Goal: Transaction & Acquisition: Purchase product/service

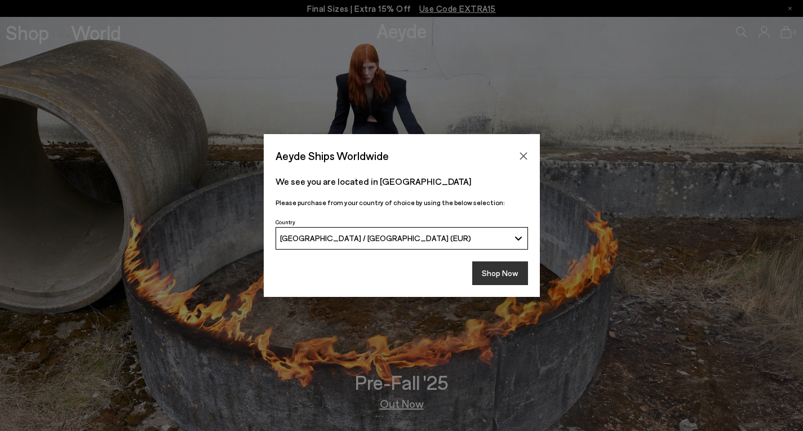
click at [501, 276] on button "Shop Now" at bounding box center [500, 273] width 56 height 24
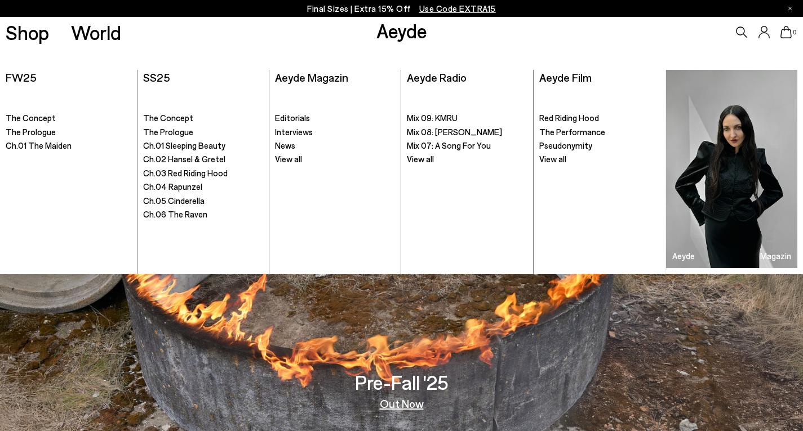
click at [740, 33] on icon at bounding box center [741, 31] width 11 height 11
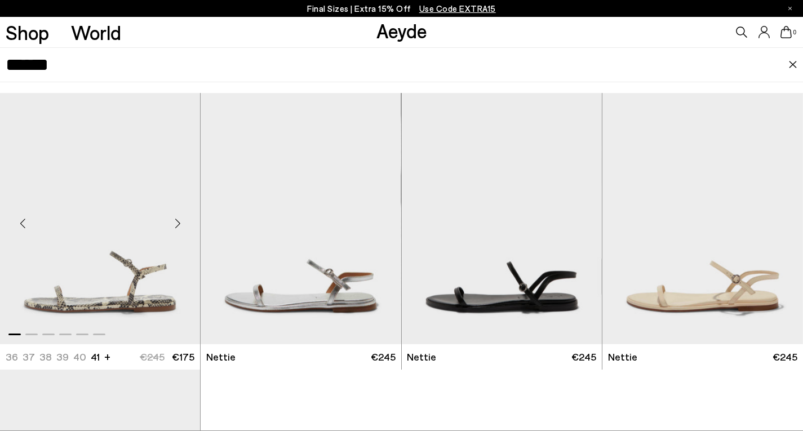
type input "******"
click at [121, 286] on img "1 / 6" at bounding box center [100, 219] width 200 height 252
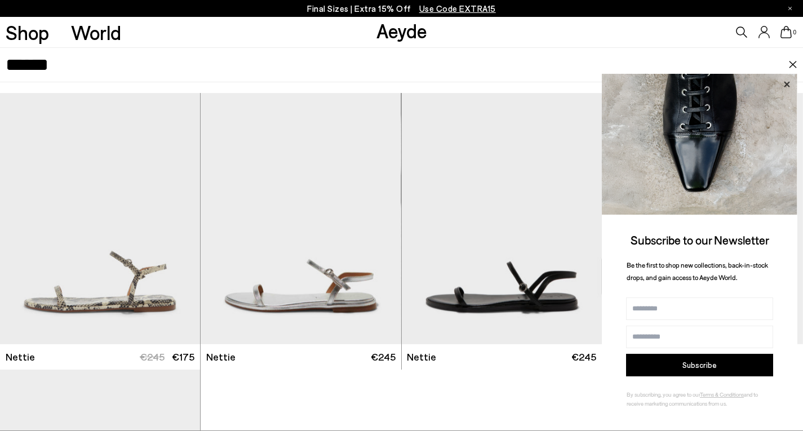
click at [787, 83] on icon at bounding box center [787, 84] width 6 height 6
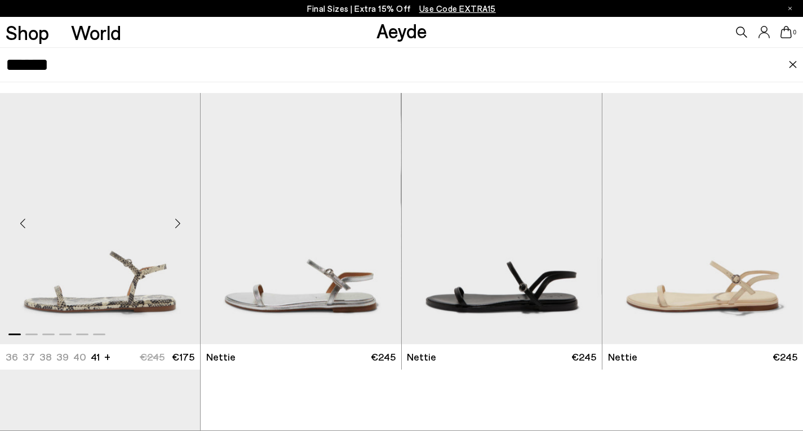
click at [123, 301] on img "1 / 6" at bounding box center [100, 219] width 200 height 252
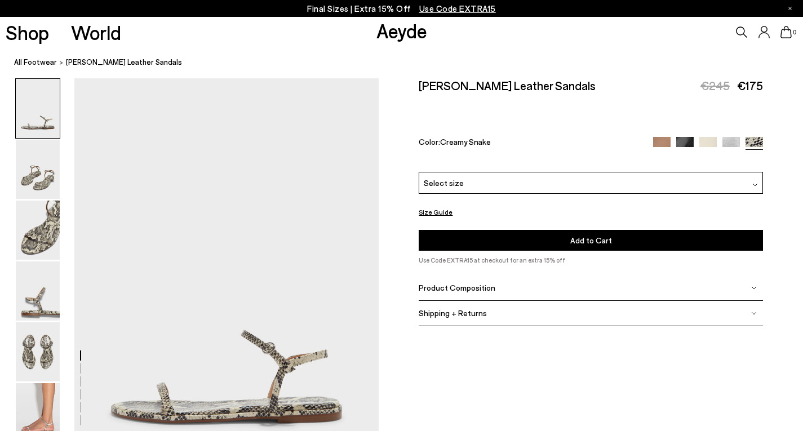
click at [603, 172] on div "Select size" at bounding box center [591, 183] width 344 height 22
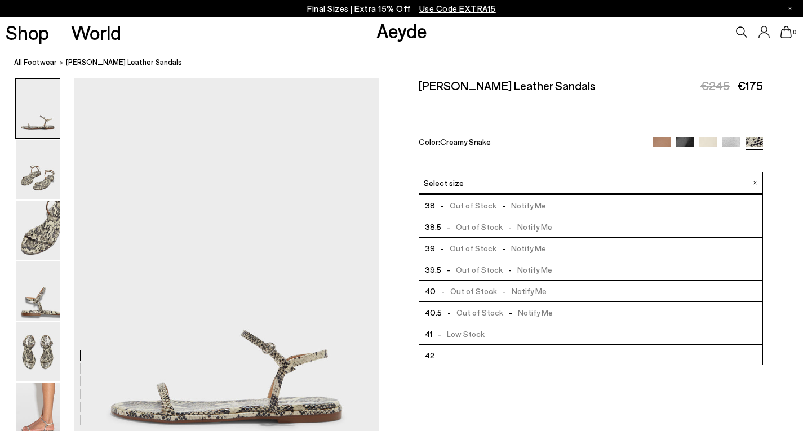
scroll to position [64, 0]
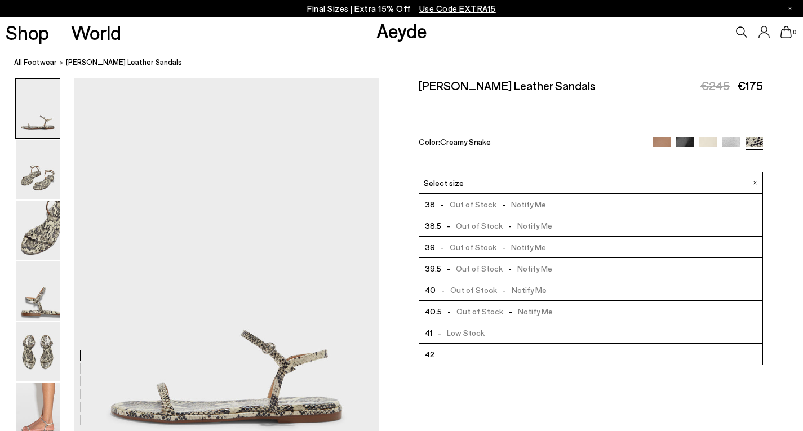
click at [455, 326] on span "- Low Stock" at bounding box center [458, 333] width 52 height 14
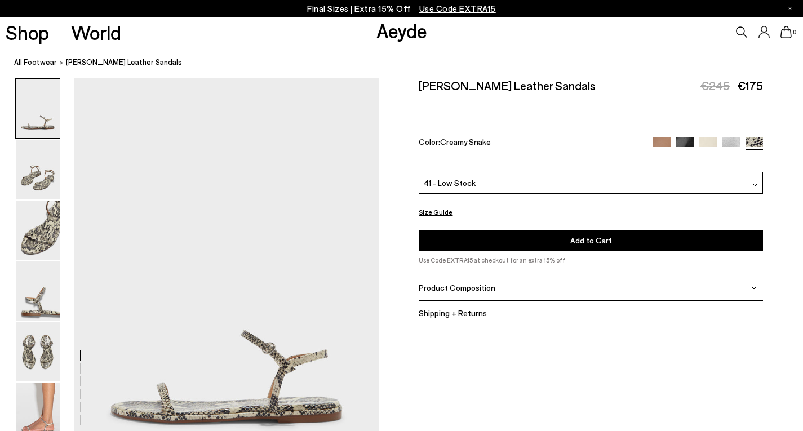
click at [591, 235] on span "Add to Cart" at bounding box center [591, 240] width 42 height 10
click at [742, 31] on icon at bounding box center [741, 31] width 11 height 11
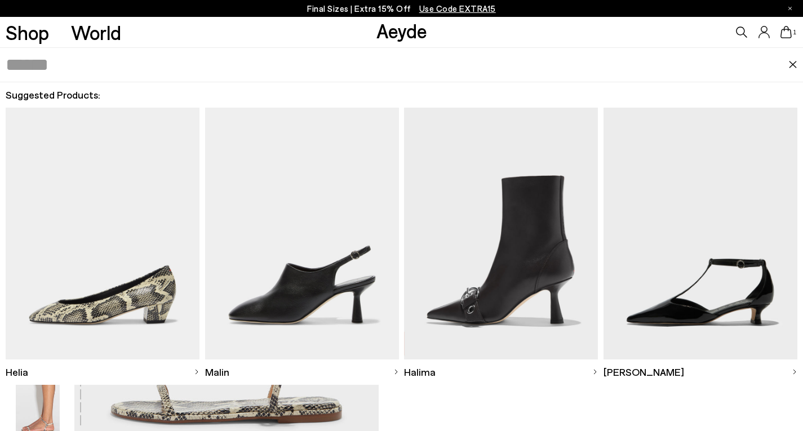
click at [79, 70] on input "text" at bounding box center [397, 65] width 783 height 34
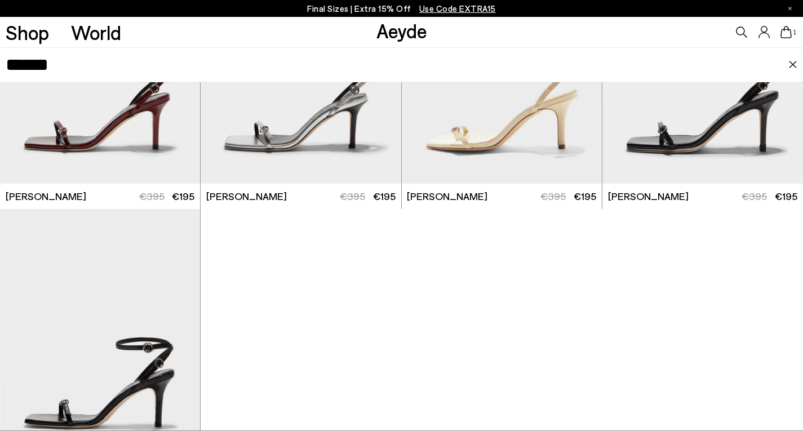
scroll to position [275, 0]
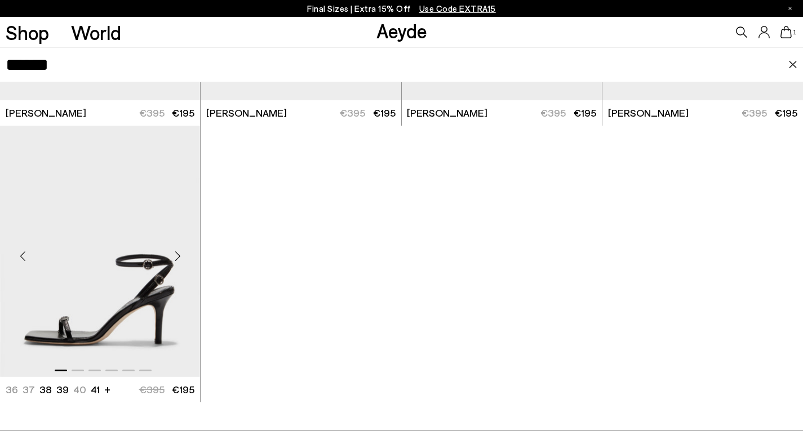
type input "******"
click at [134, 304] on img "1 / 6" at bounding box center [100, 252] width 200 height 252
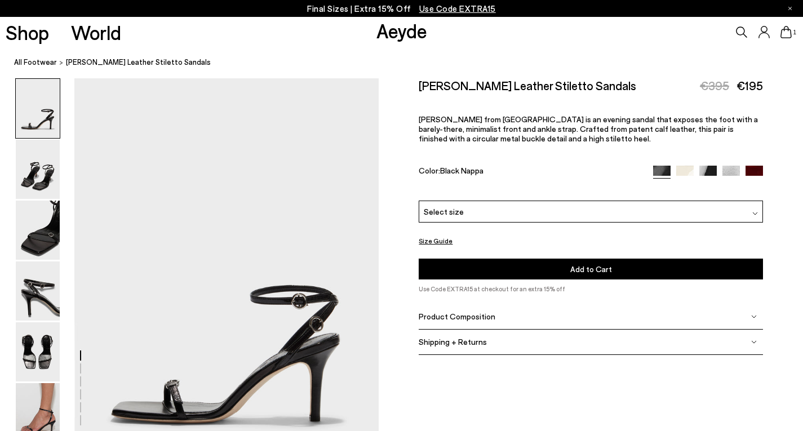
click at [608, 201] on div "Select size" at bounding box center [591, 212] width 344 height 22
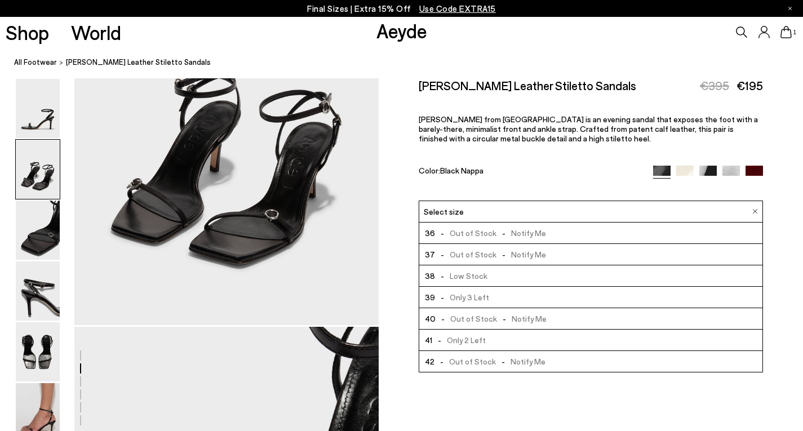
scroll to position [620, 0]
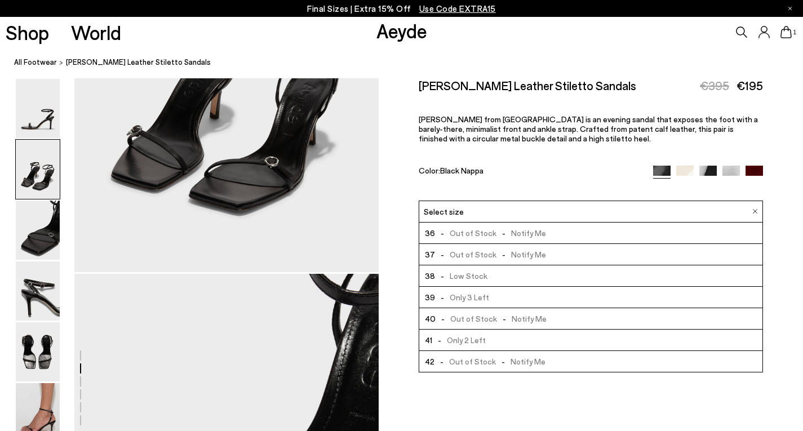
click at [457, 333] on span "- Only 2 Left" at bounding box center [459, 340] width 54 height 14
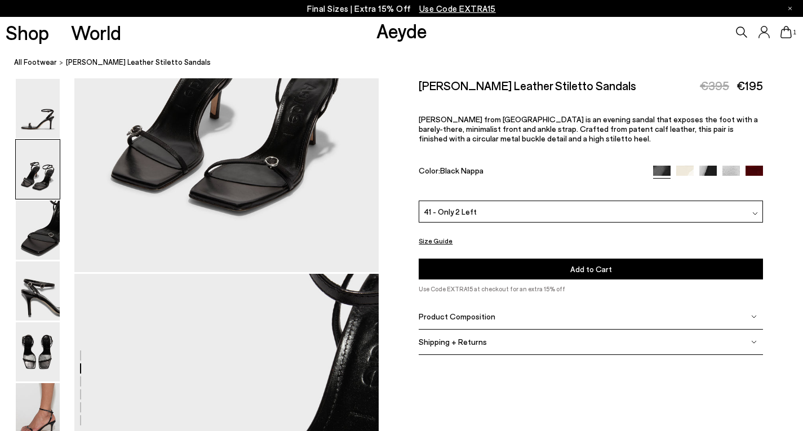
click at [586, 264] on span "Add to Cart" at bounding box center [591, 269] width 42 height 10
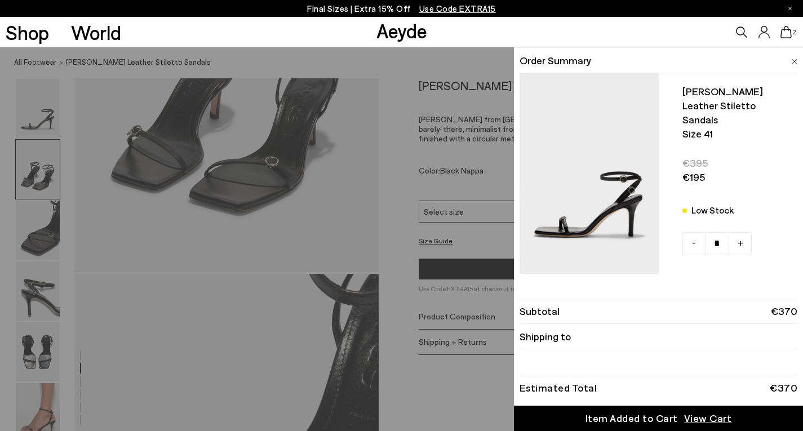
click at [711, 421] on span "View Cart" at bounding box center [708, 418] width 48 height 14
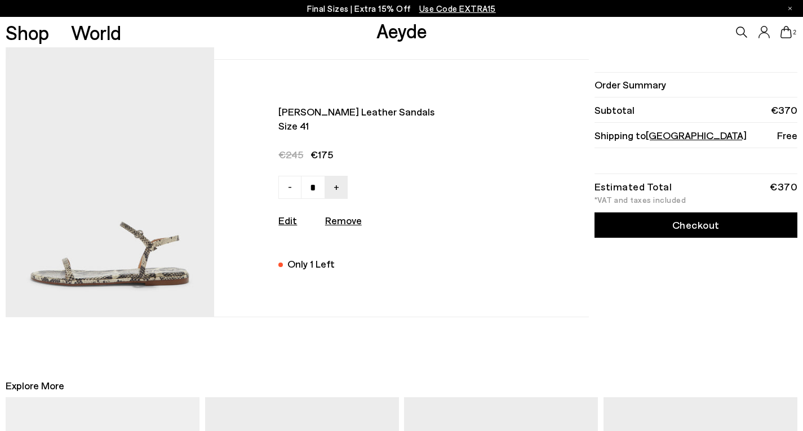
scroll to position [338, 0]
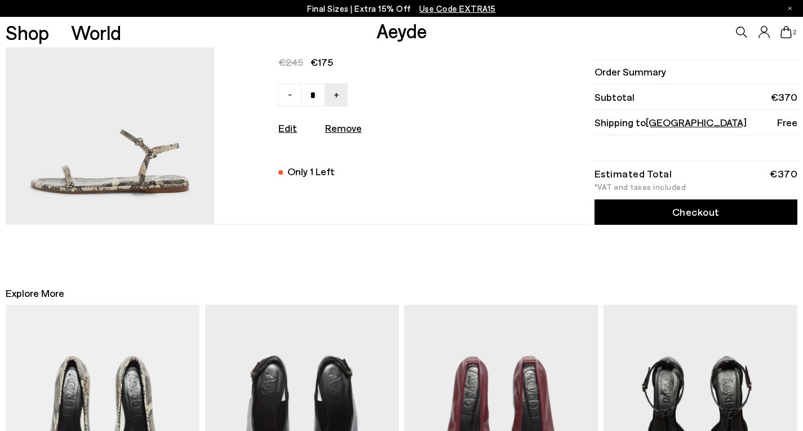
click at [720, 216] on link "Checkout" at bounding box center [695, 211] width 203 height 25
